Goal: Task Accomplishment & Management: Manage account settings

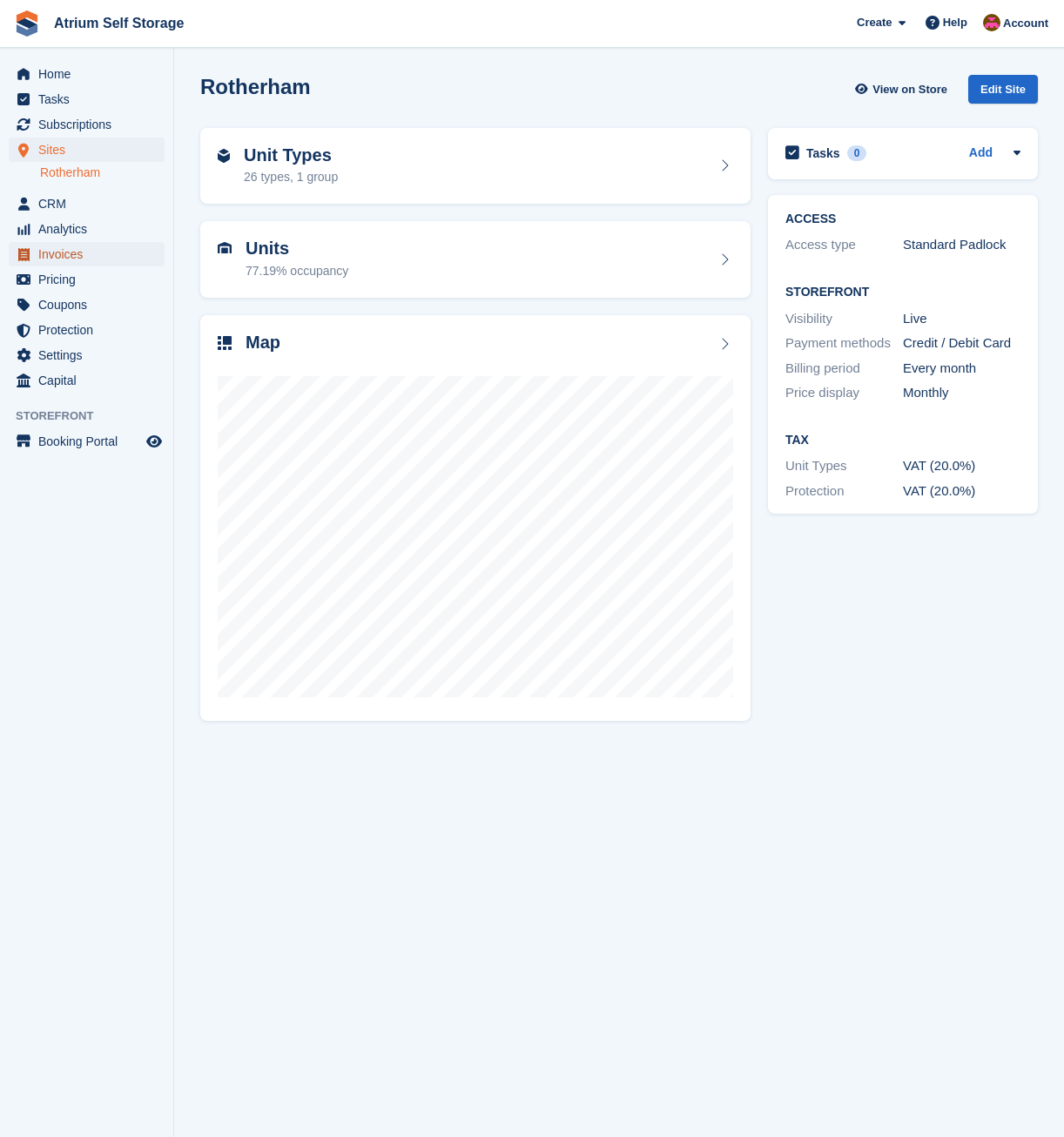
click at [62, 254] on span "Invoices" at bounding box center [91, 254] width 104 height 24
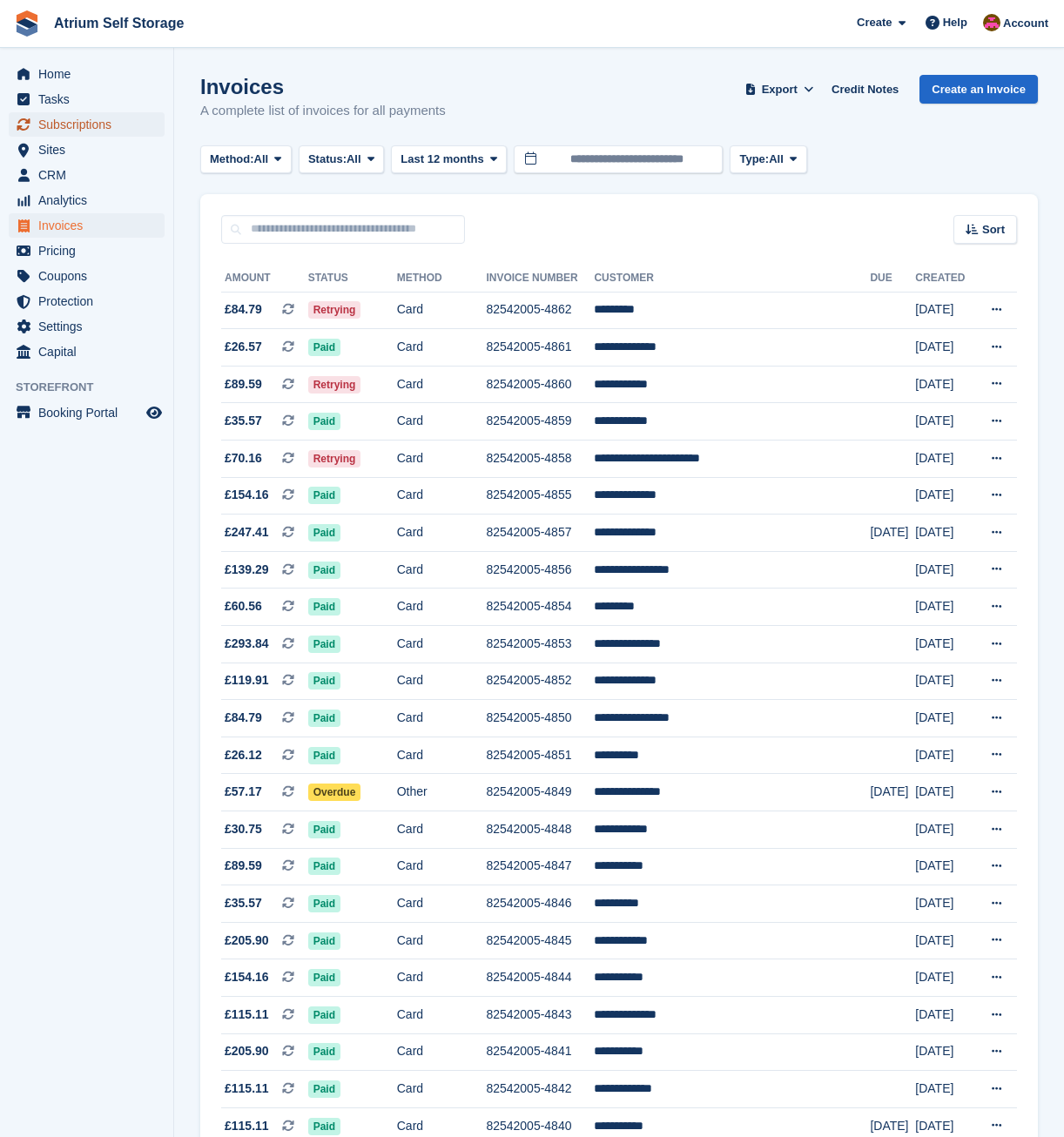
click at [78, 117] on span "Subscriptions" at bounding box center [91, 124] width 104 height 24
click at [284, 232] on input "text" at bounding box center [343, 229] width 244 height 29
type input "***"
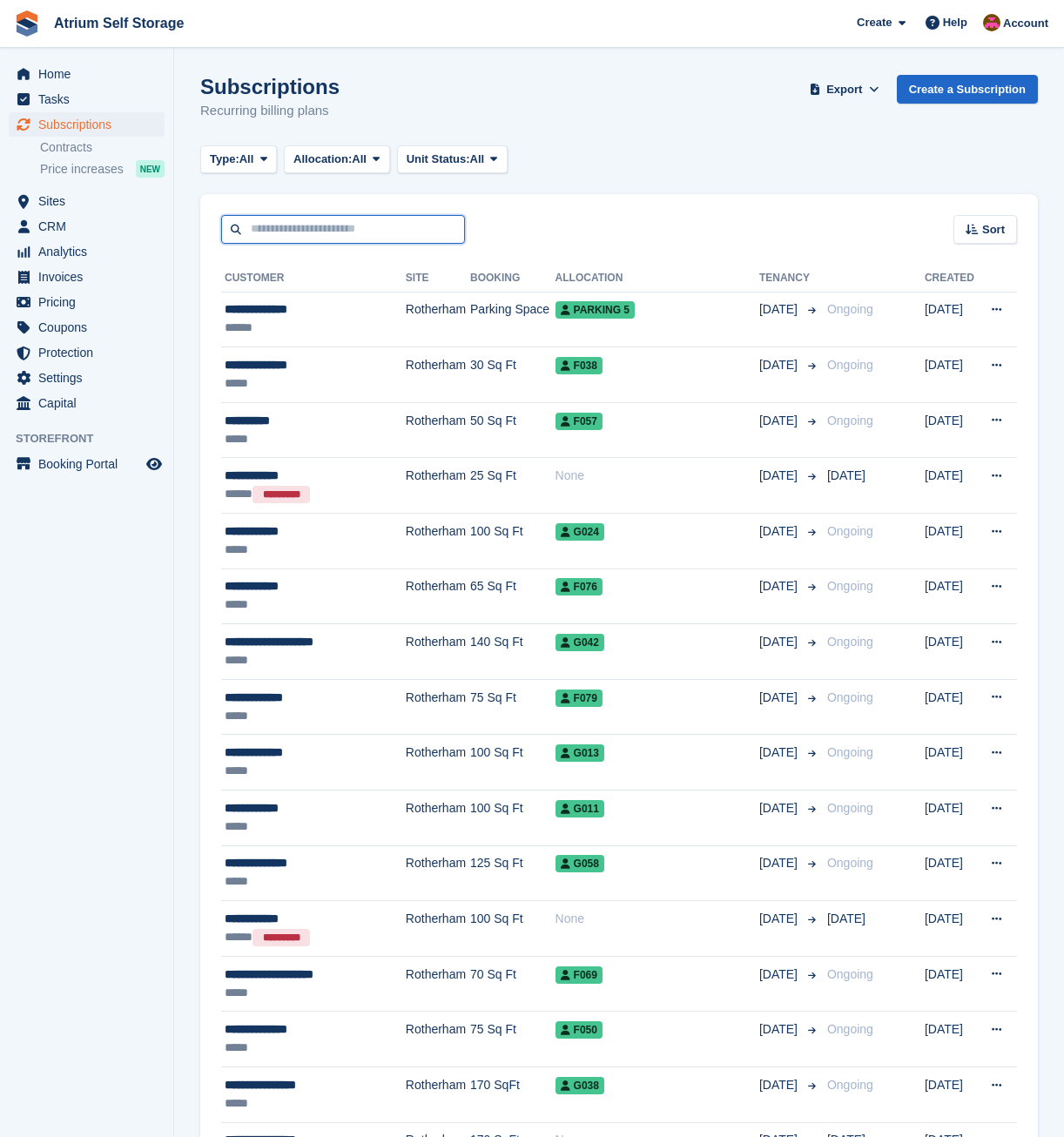
click at [284, 232] on input "text" at bounding box center [343, 229] width 244 height 29
type input "***"
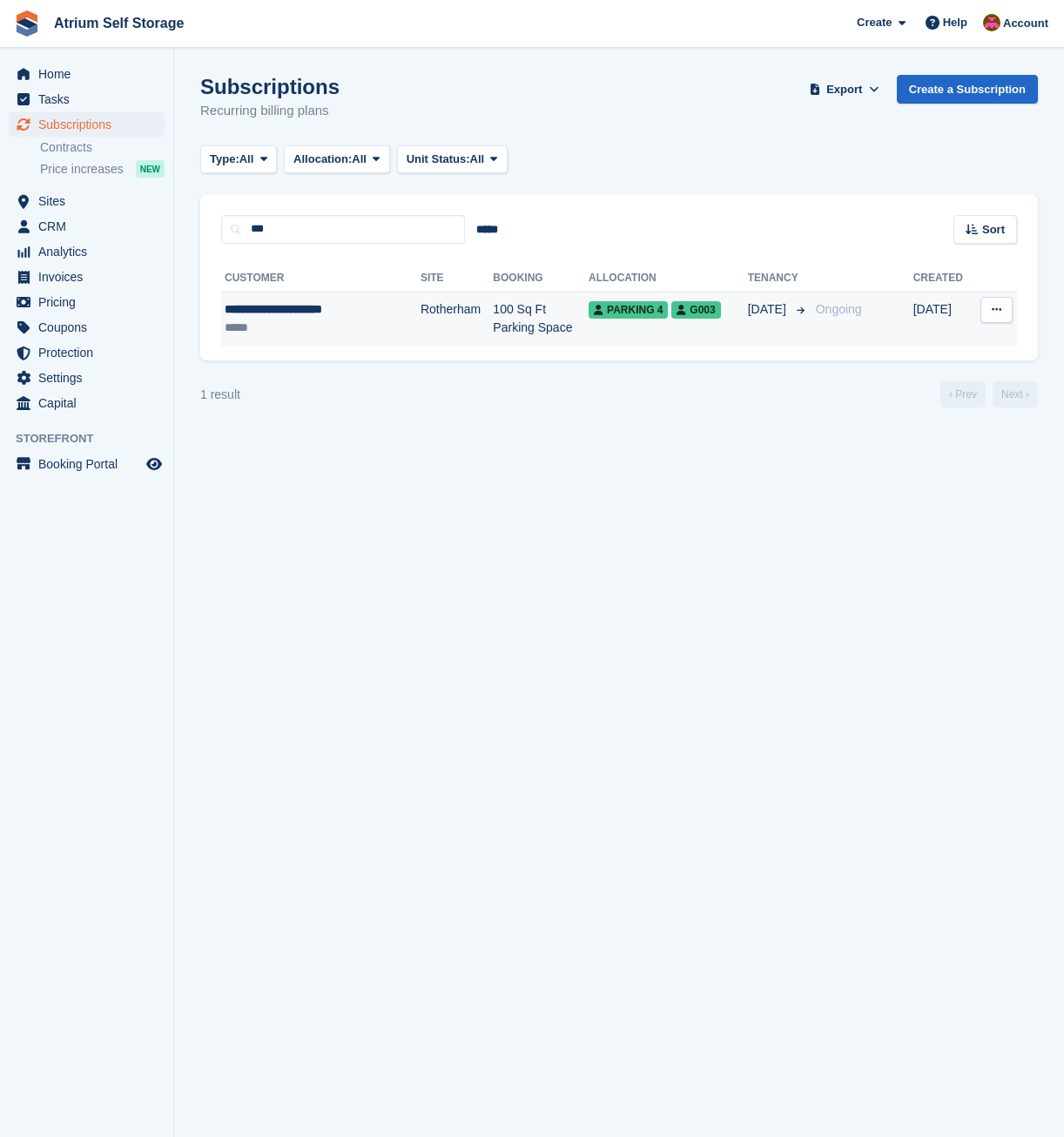
click at [296, 316] on div "**********" at bounding box center [306, 309] width 162 height 18
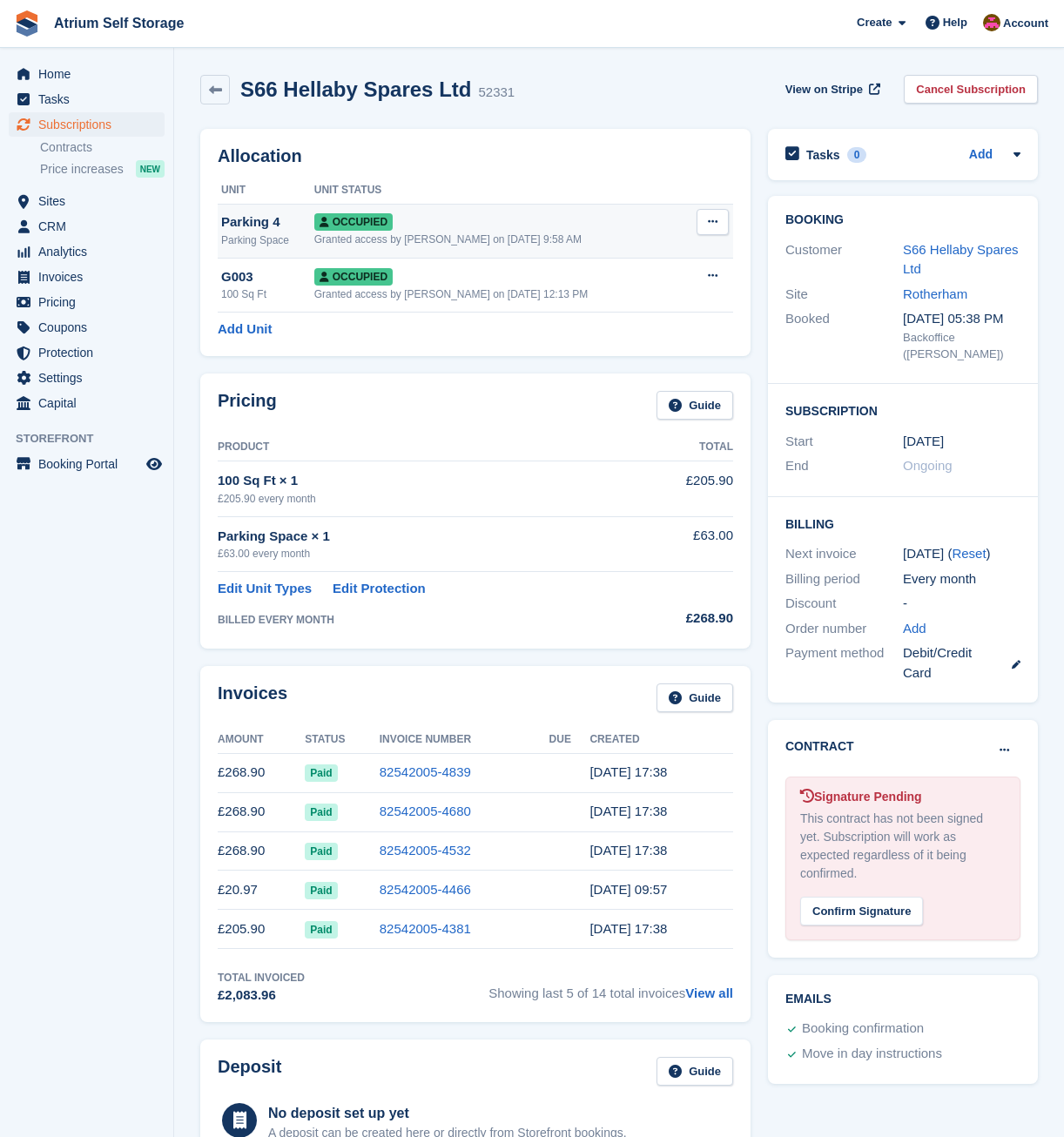
click at [709, 222] on icon at bounding box center [712, 221] width 10 height 12
click at [635, 310] on p "Deallocate" at bounding box center [645, 316] width 151 height 22
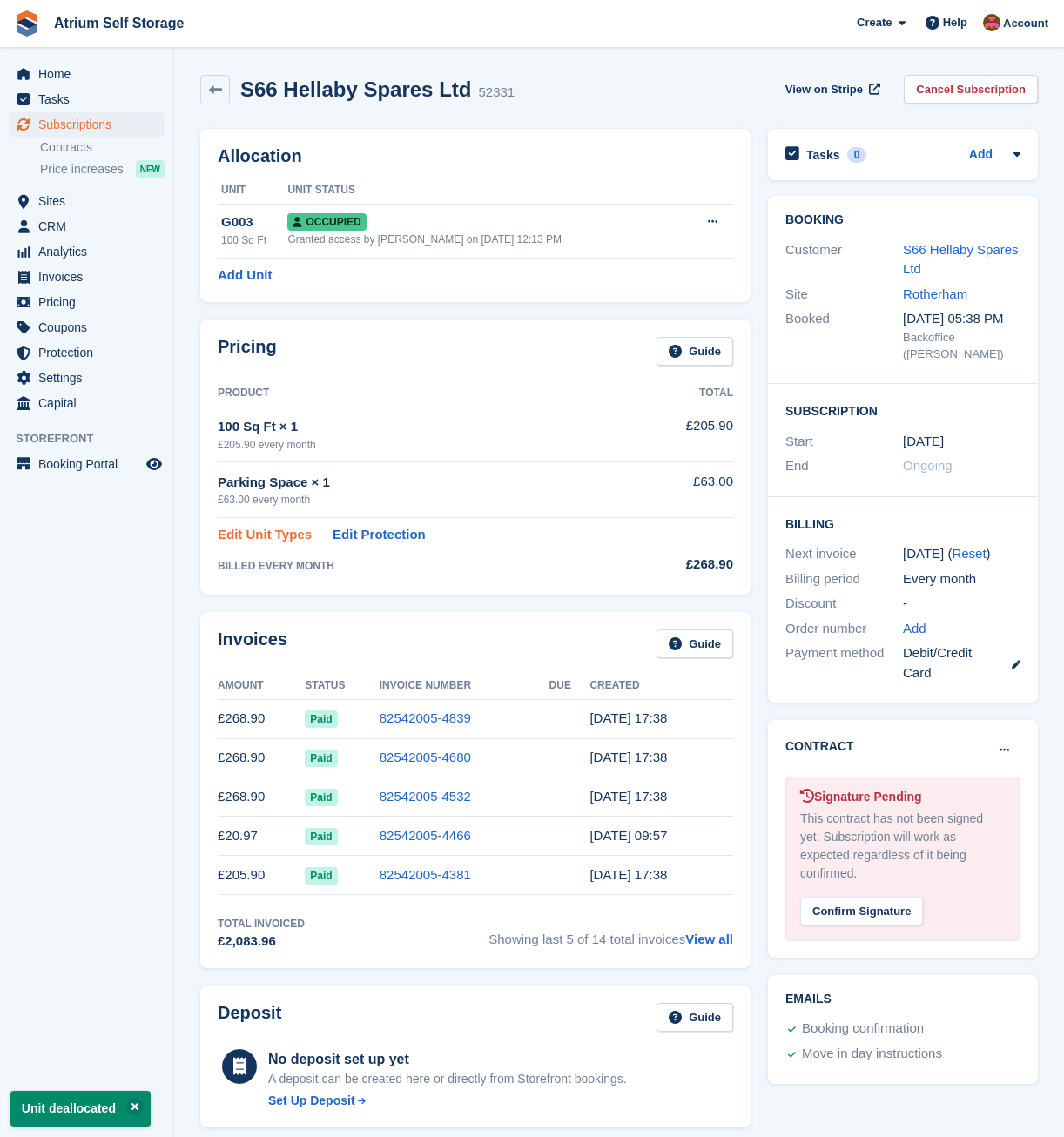
click at [273, 536] on link "Edit Unit Types" at bounding box center [264, 535] width 94 height 20
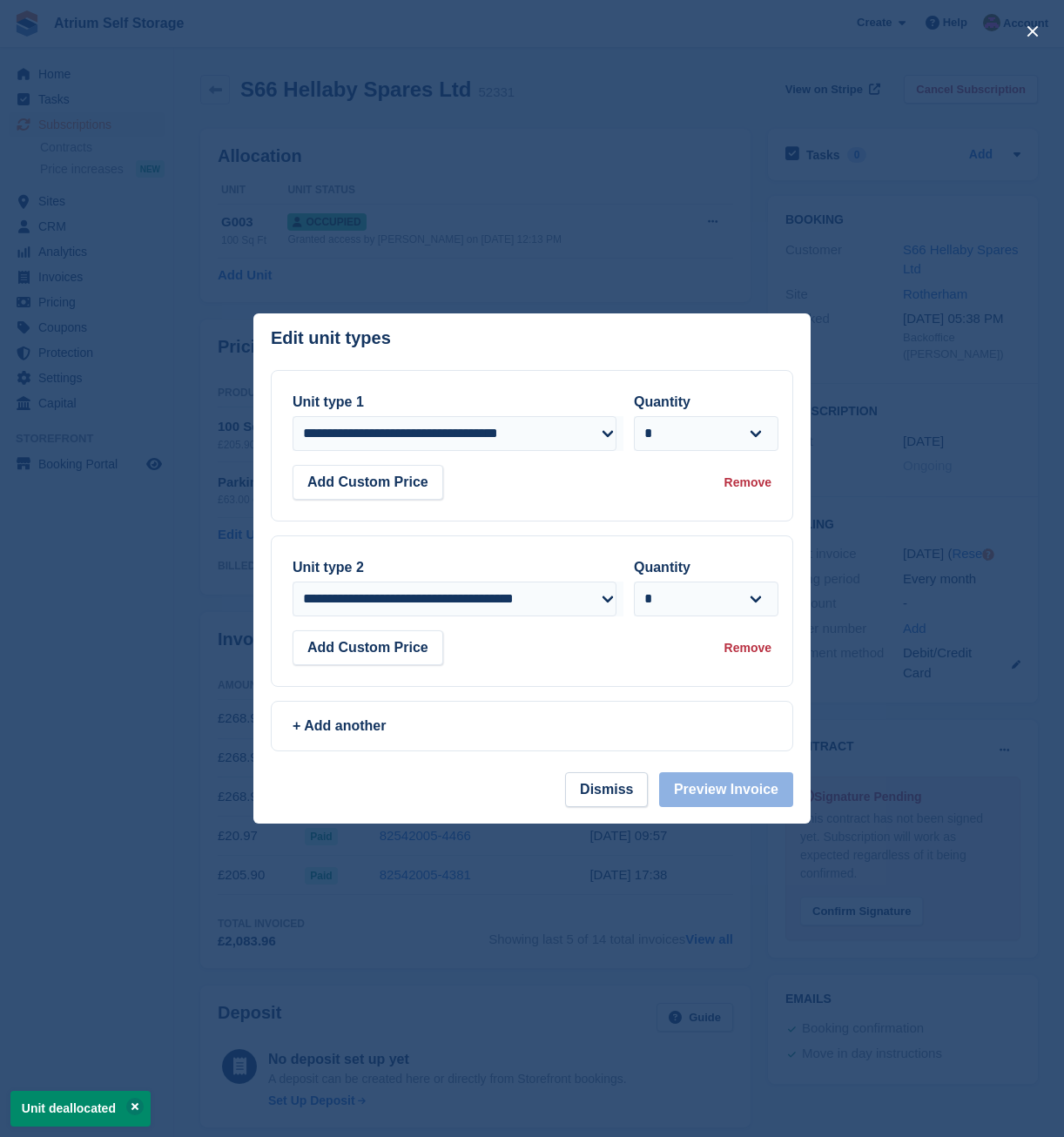
click at [755, 649] on div "Remove" at bounding box center [747, 648] width 47 height 18
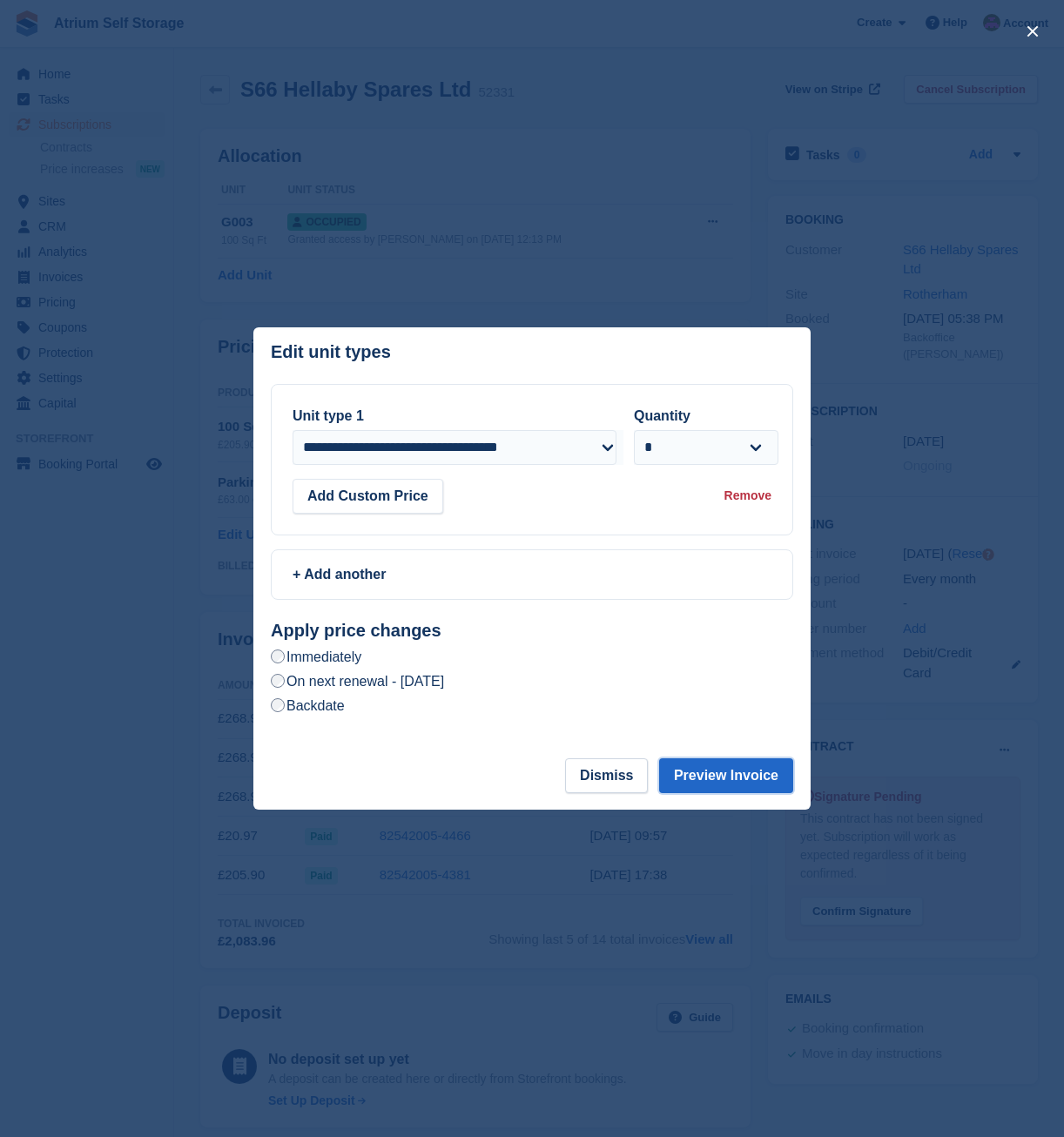
drag, startPoint x: 712, startPoint y: 783, endPoint x: 545, endPoint y: 765, distance: 168.0
click at [545, 765] on footer "Dismiss Preview Invoice" at bounding box center [532, 783] width 557 height 51
click at [758, 781] on button "Preview Invoice" at bounding box center [726, 775] width 134 height 35
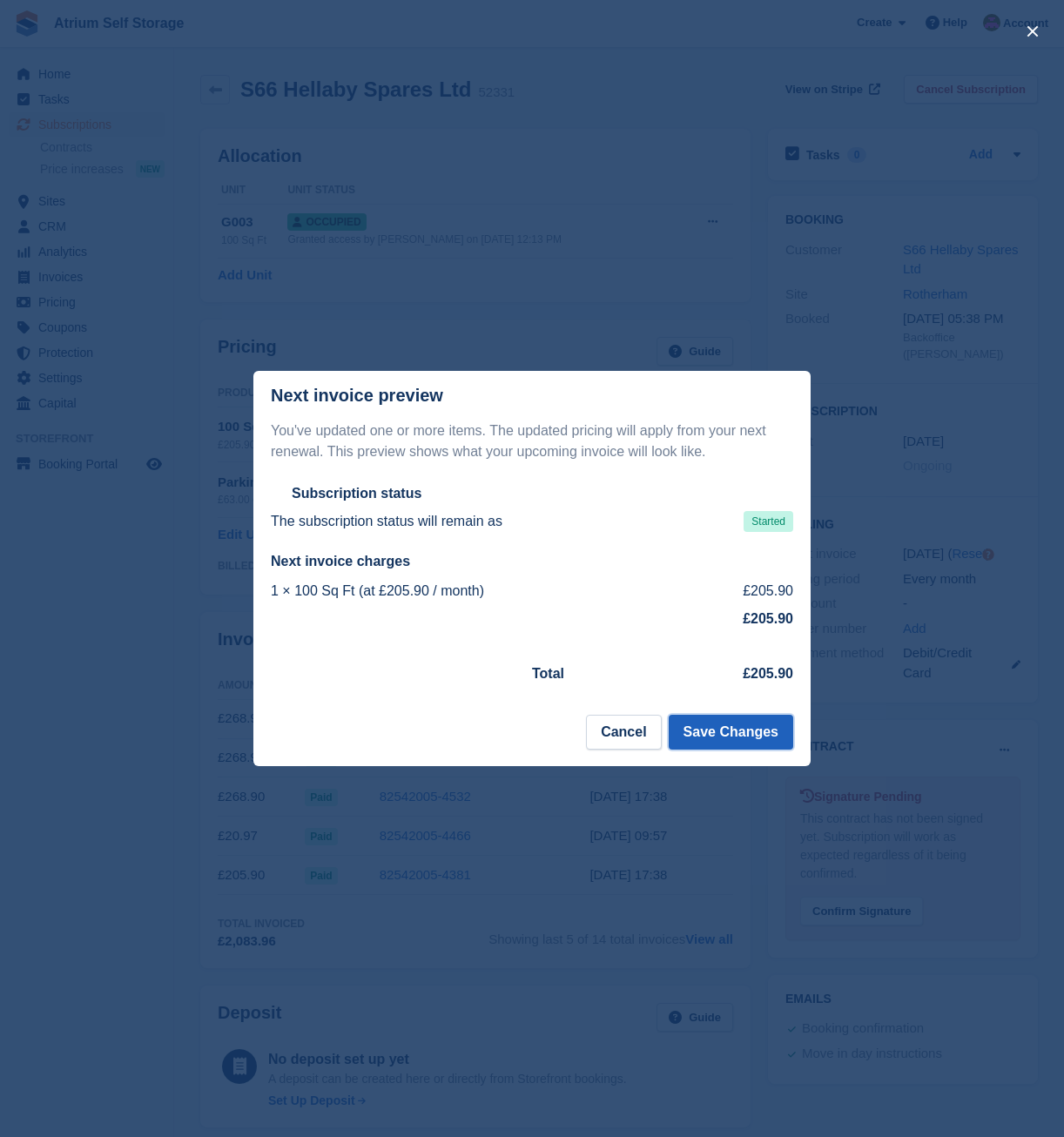
click at [731, 728] on button "Save Changes" at bounding box center [730, 732] width 124 height 35
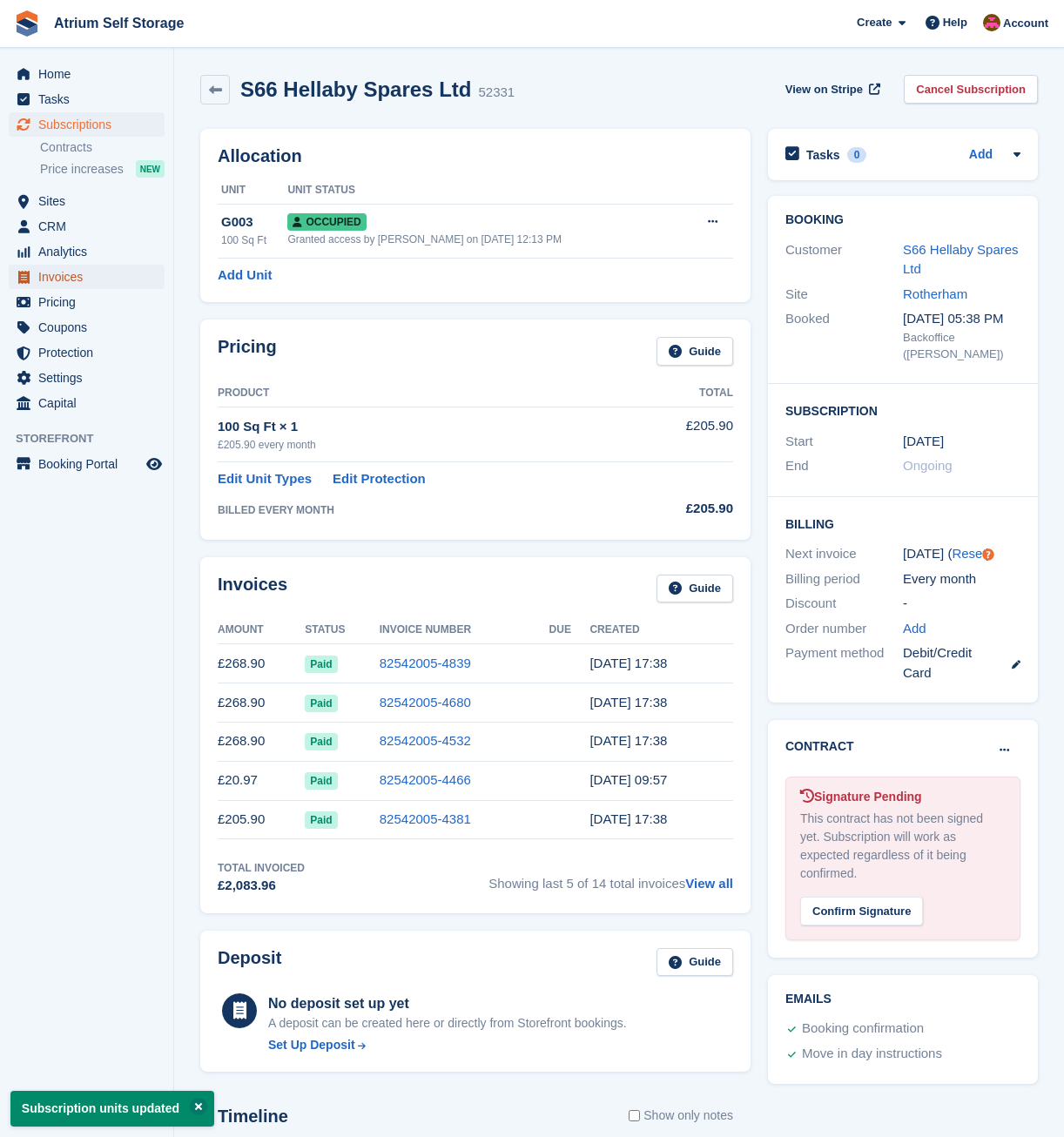
click at [47, 288] on span "Invoices" at bounding box center [91, 276] width 104 height 24
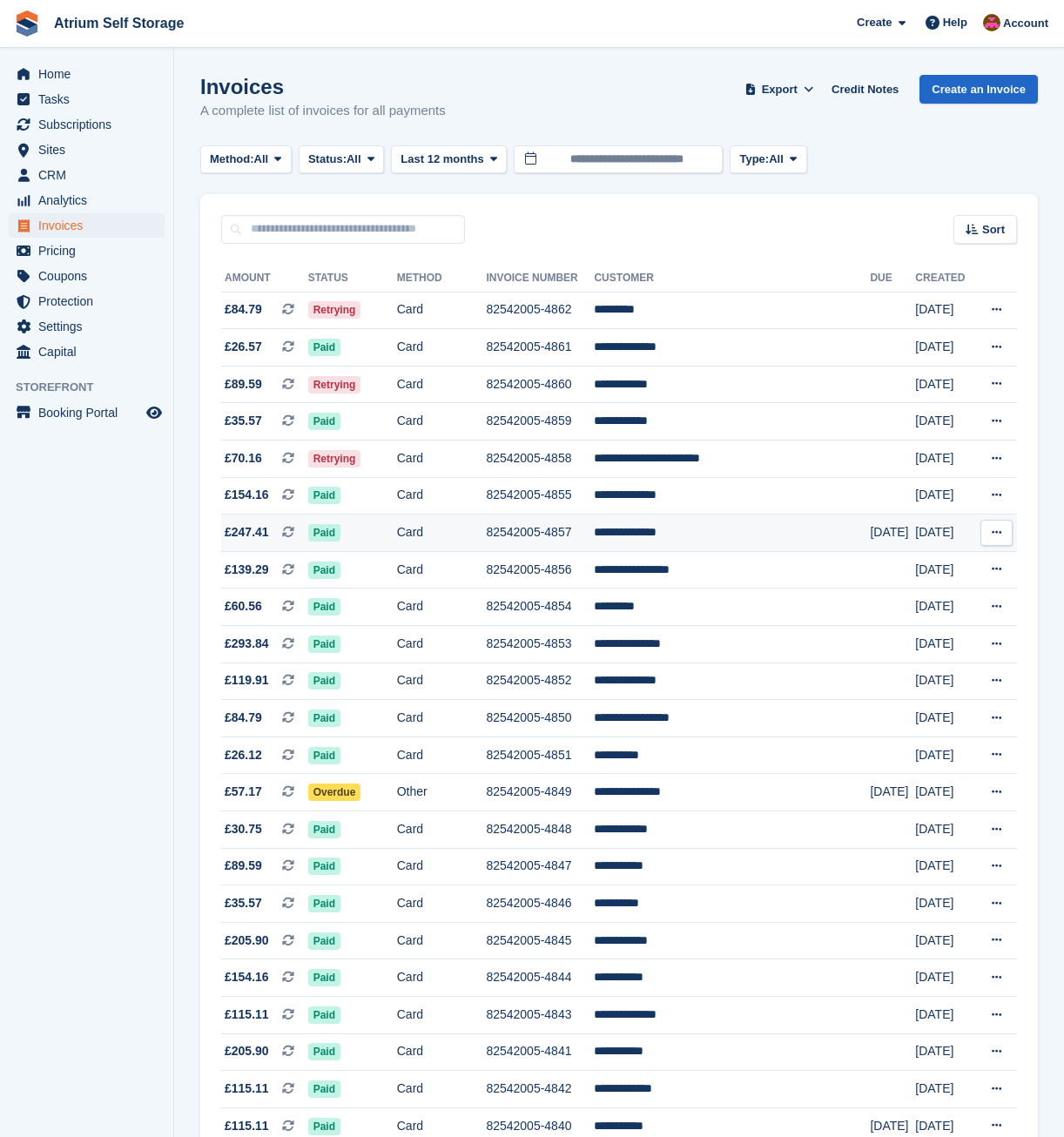
click at [594, 524] on td "82542005-4857" at bounding box center [540, 533] width 108 height 38
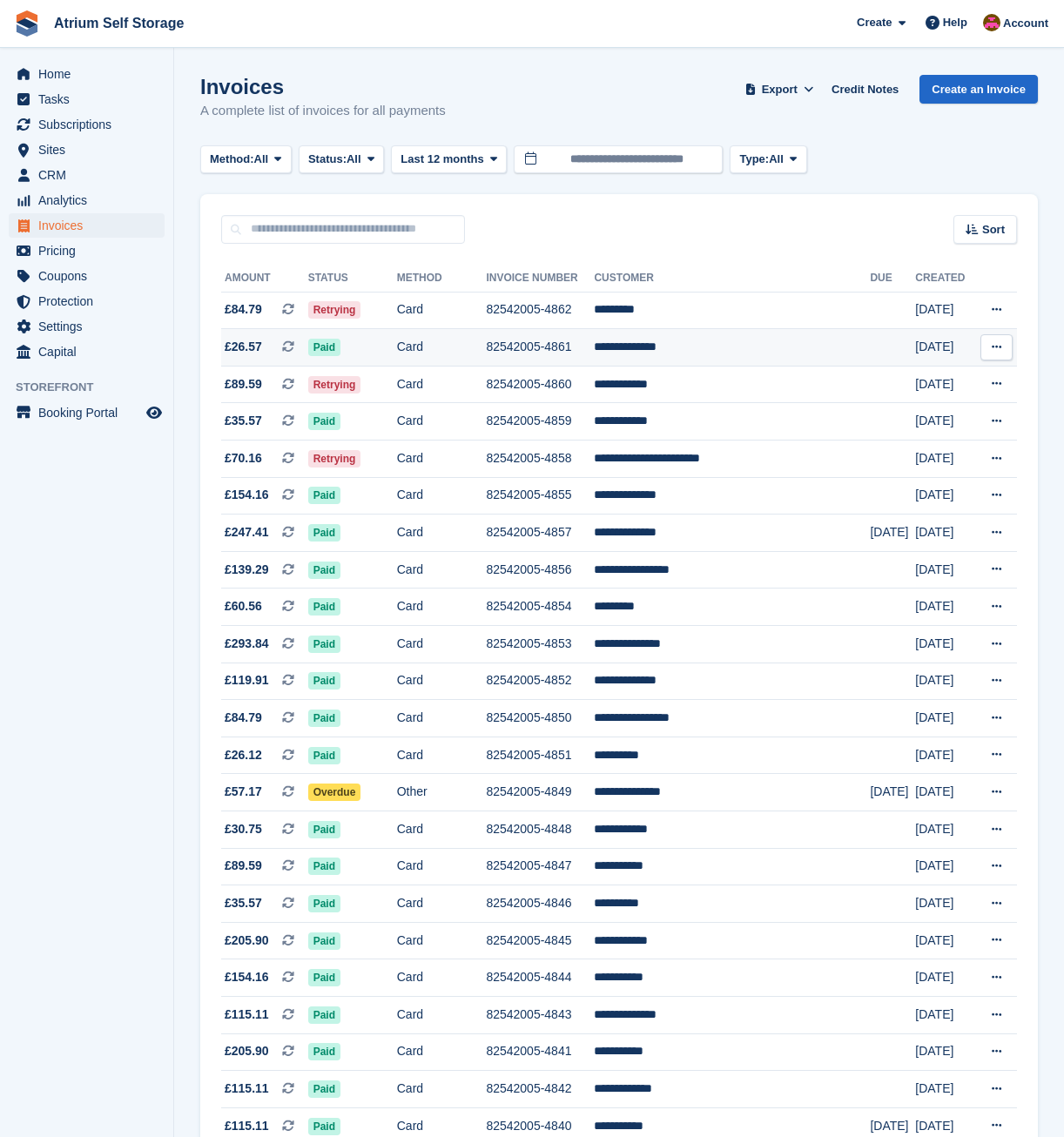
click at [550, 352] on td "82542005-4861" at bounding box center [540, 348] width 108 height 38
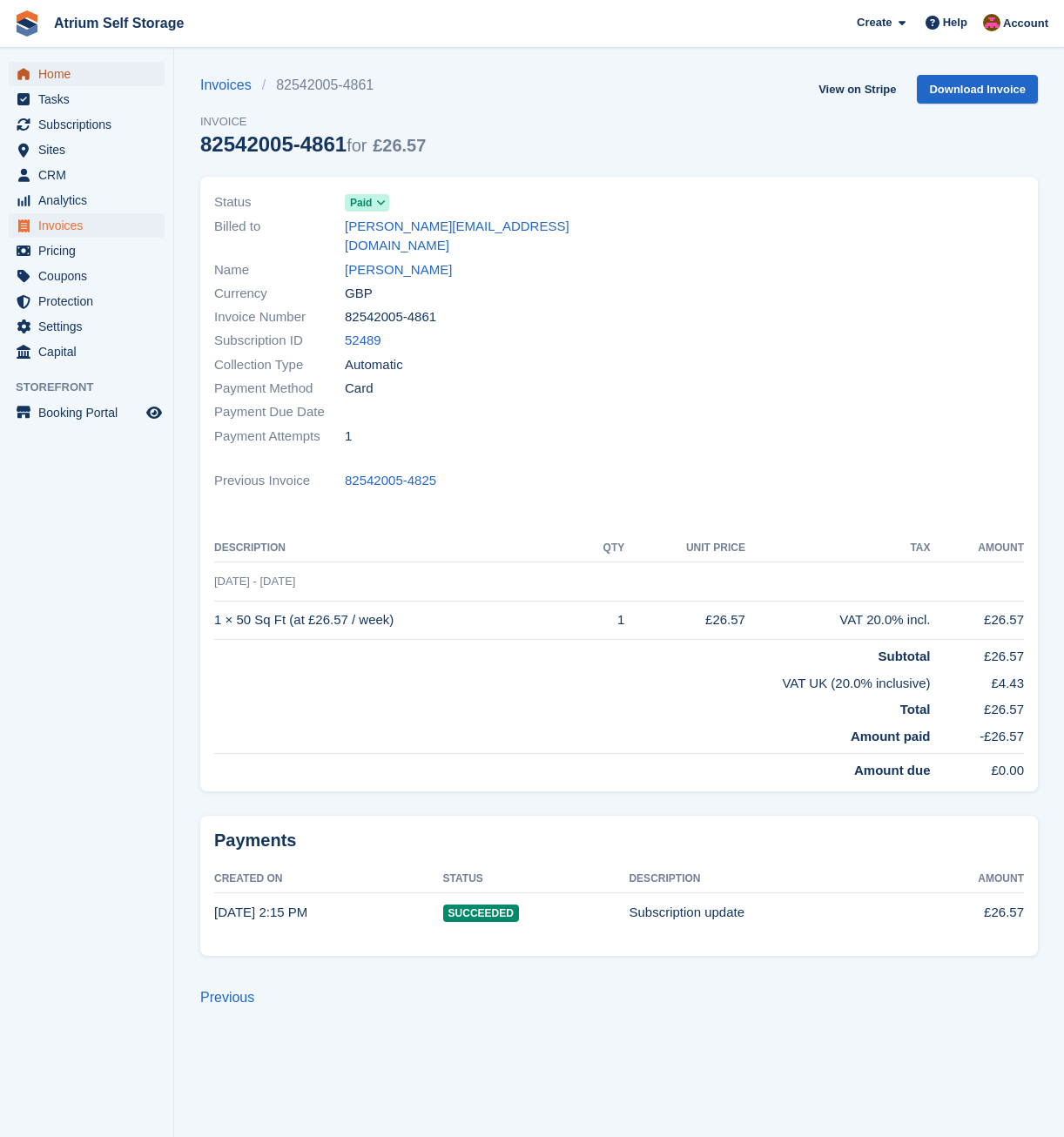
click at [64, 75] on span "Home" at bounding box center [91, 74] width 104 height 24
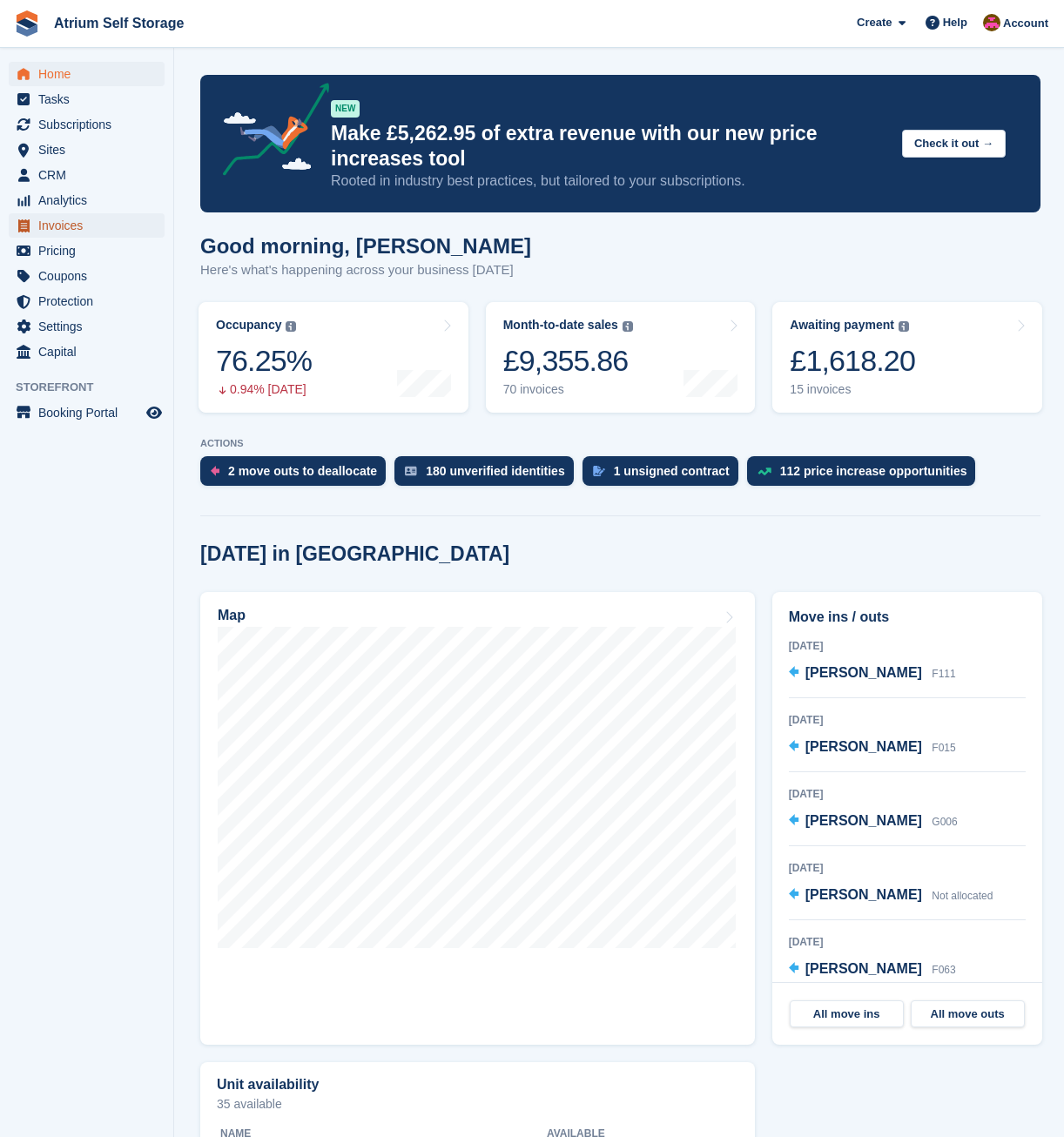
click at [64, 219] on span "Invoices" at bounding box center [91, 225] width 104 height 24
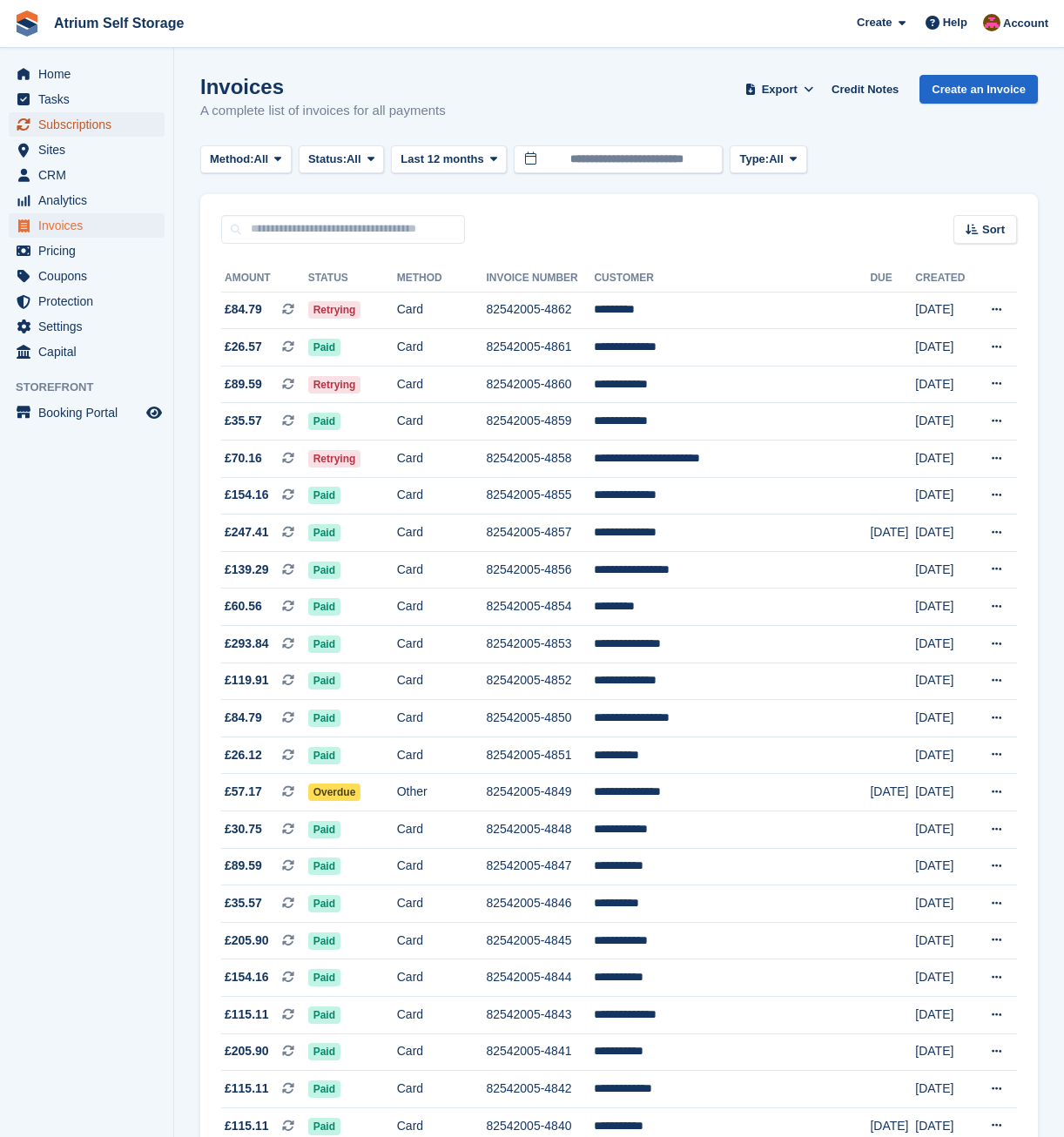
click at [95, 123] on span "Subscriptions" at bounding box center [91, 124] width 104 height 24
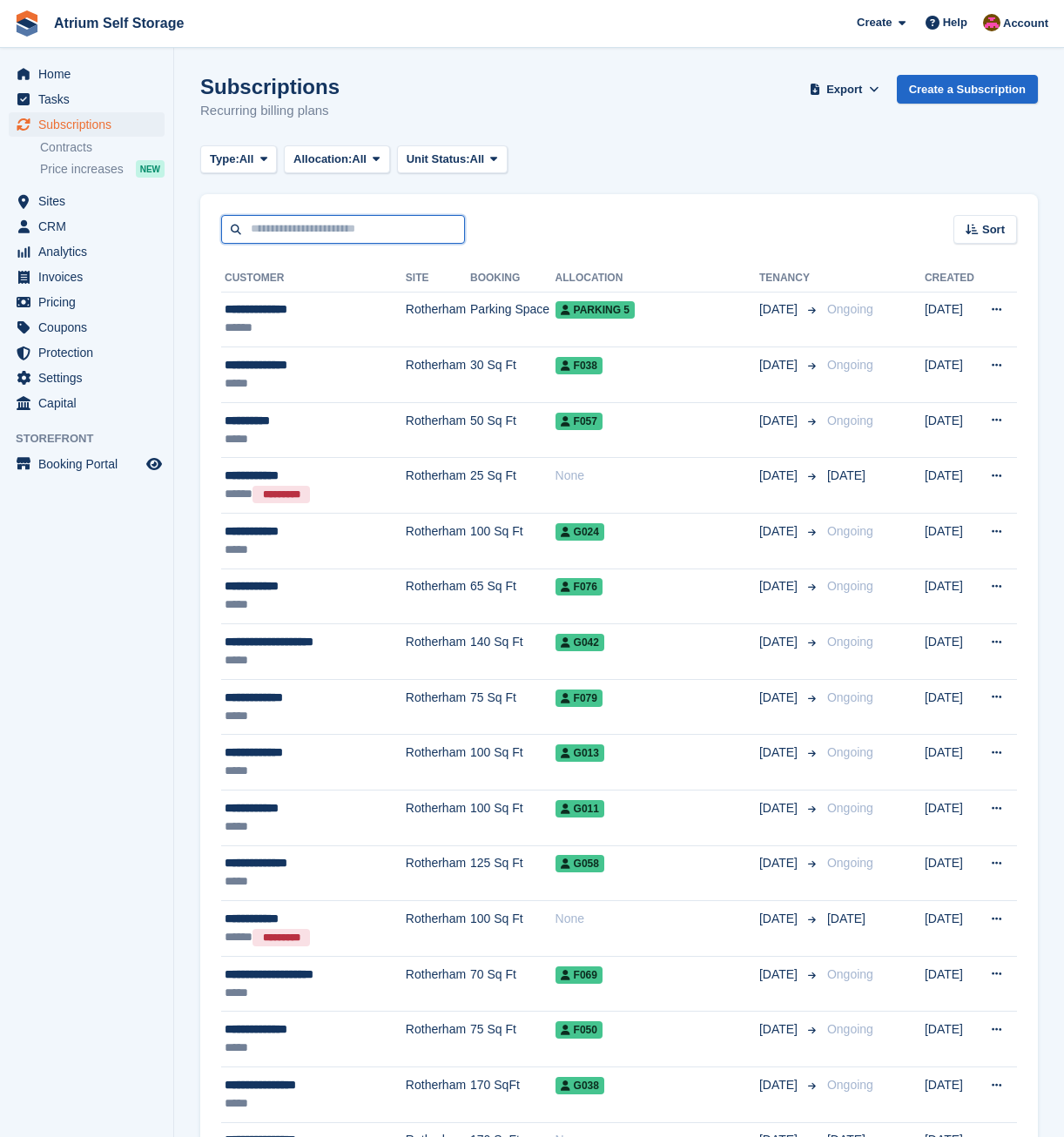
click at [320, 227] on input "text" at bounding box center [343, 229] width 244 height 29
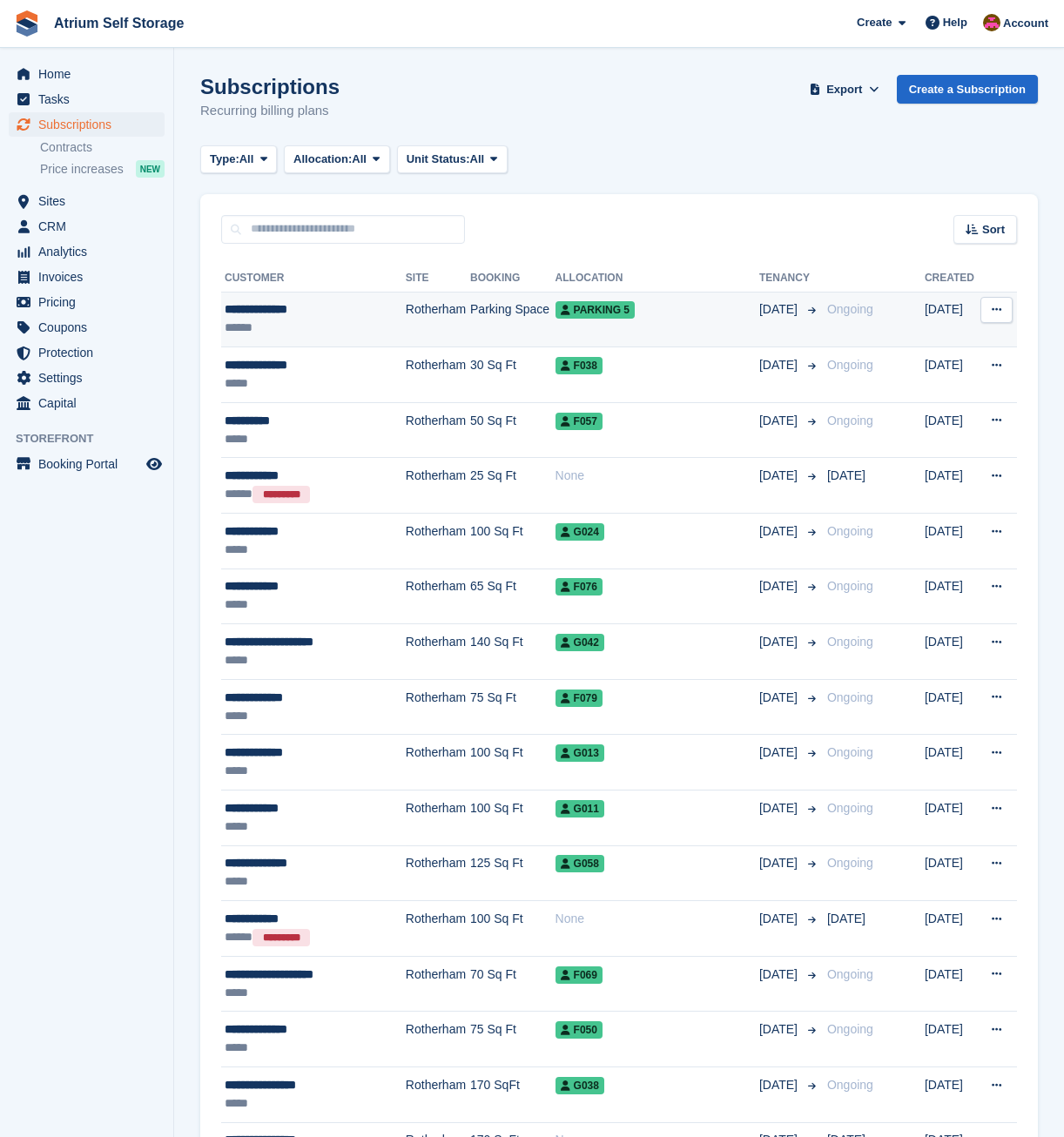
click at [645, 318] on div "Parking 5" at bounding box center [657, 309] width 203 height 18
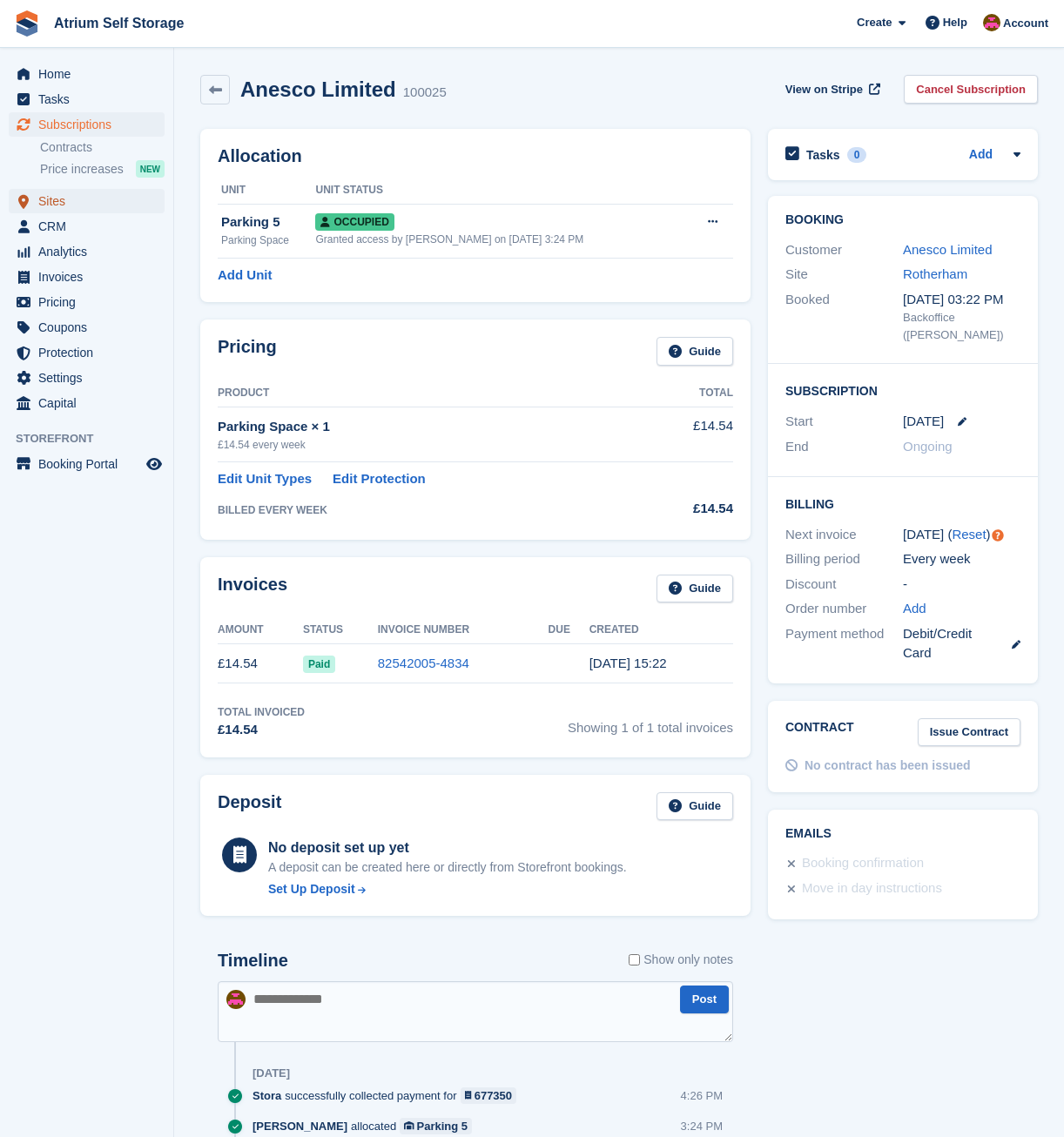
click at [52, 200] on span "Sites" at bounding box center [91, 201] width 104 height 24
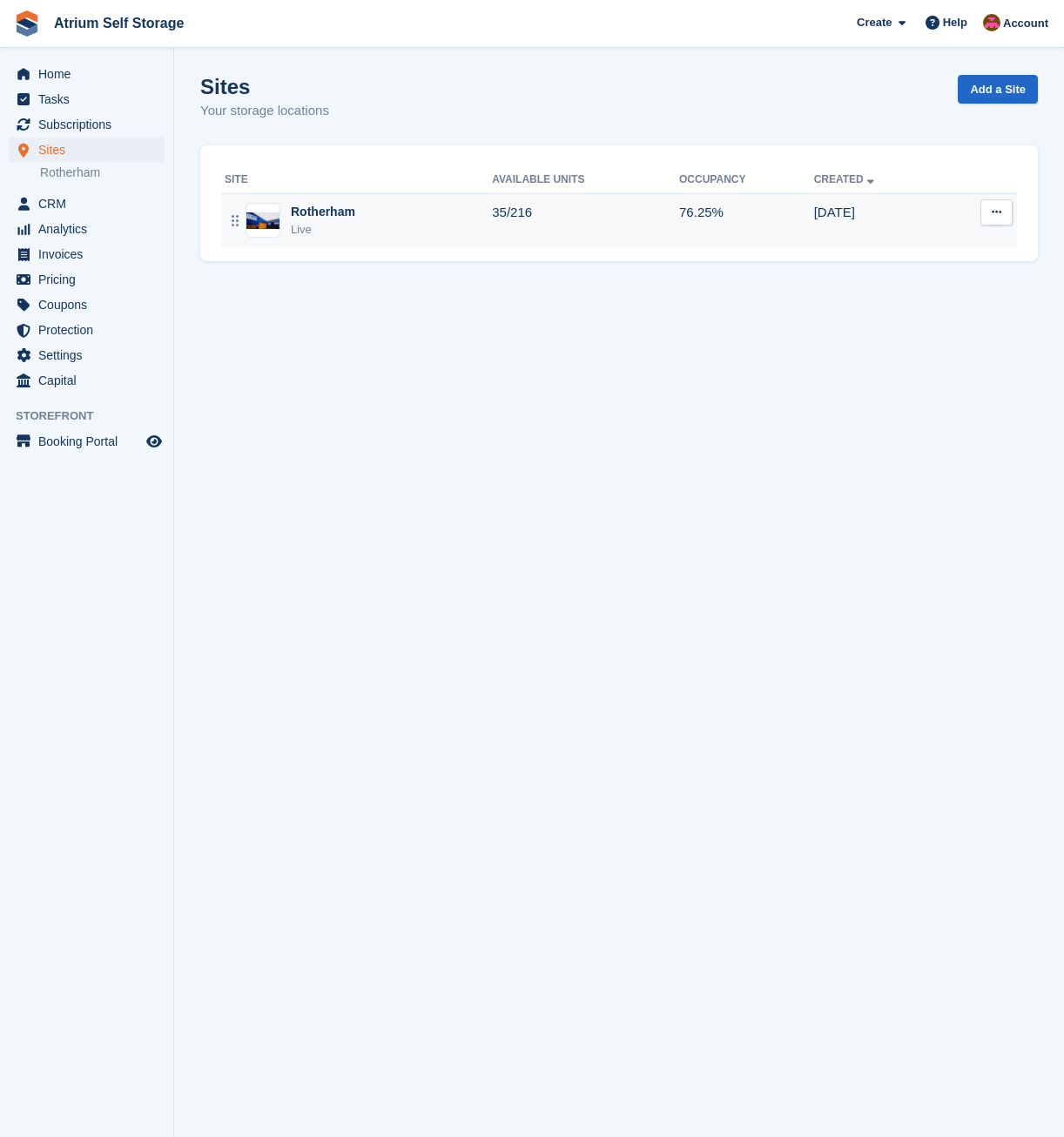
click at [487, 230] on div "Rotherham Live" at bounding box center [358, 221] width 267 height 36
